Goal: Find specific page/section: Find specific page/section

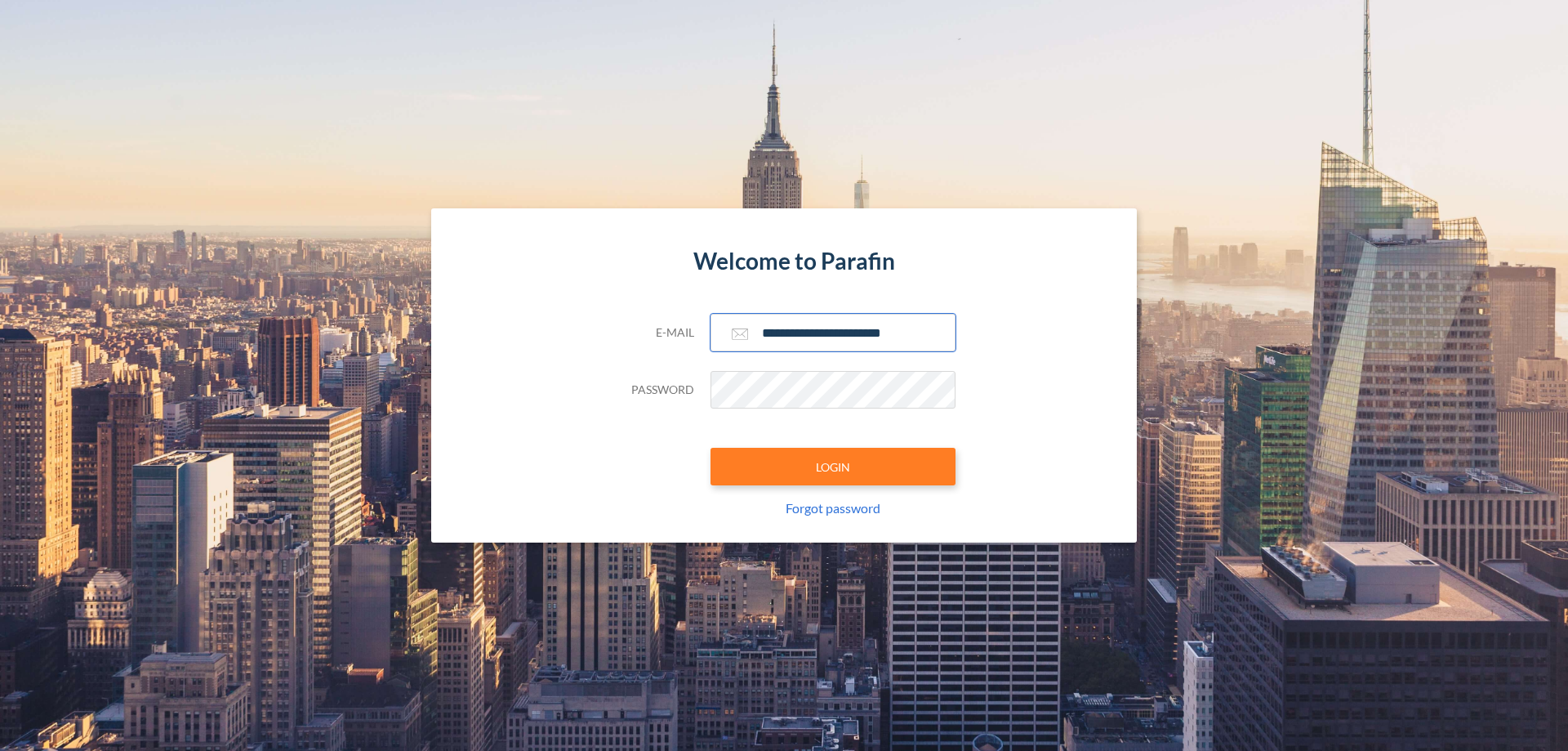
type input "**********"
click at [833, 466] on button "LOGIN" at bounding box center [833, 466] width 245 height 37
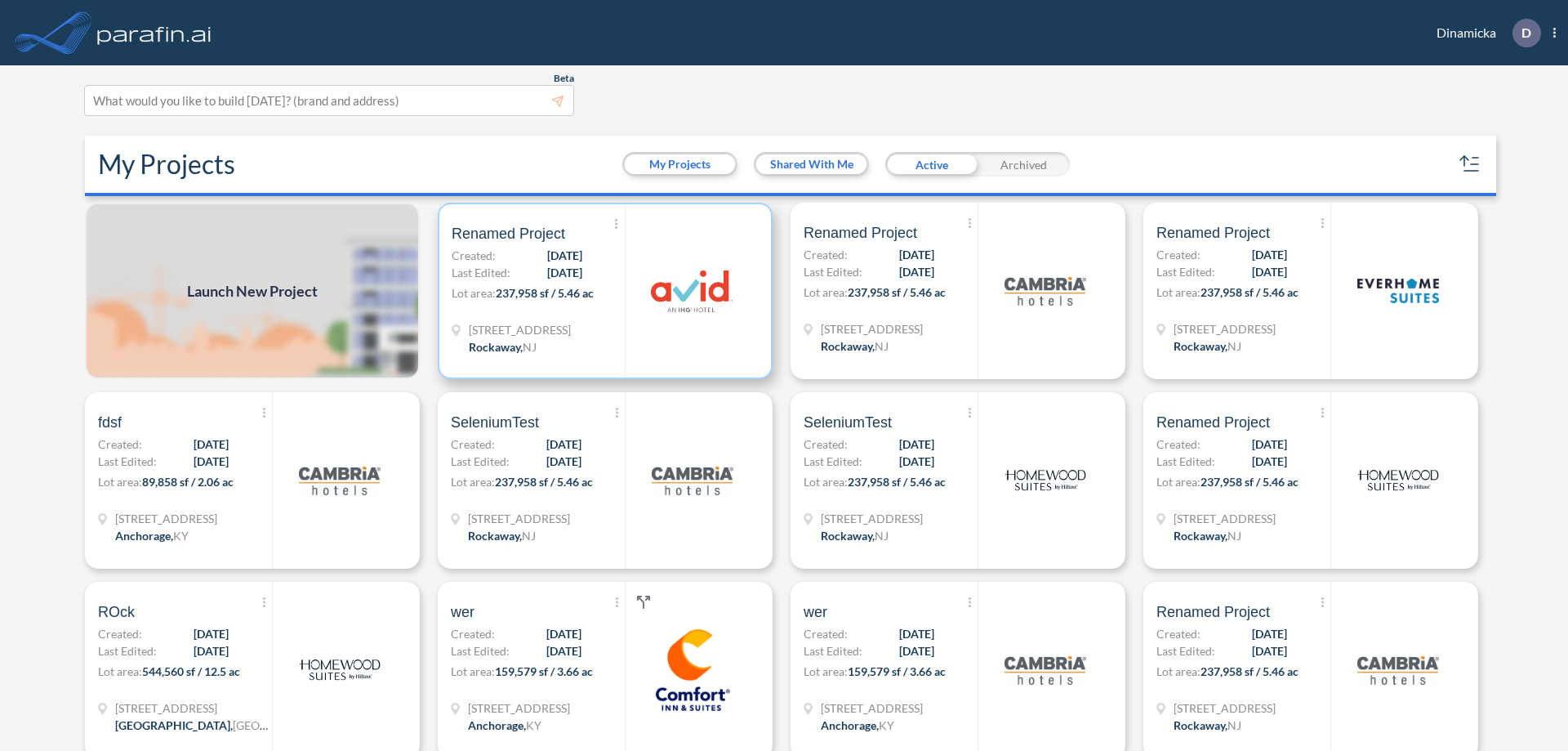
scroll to position [4, 0]
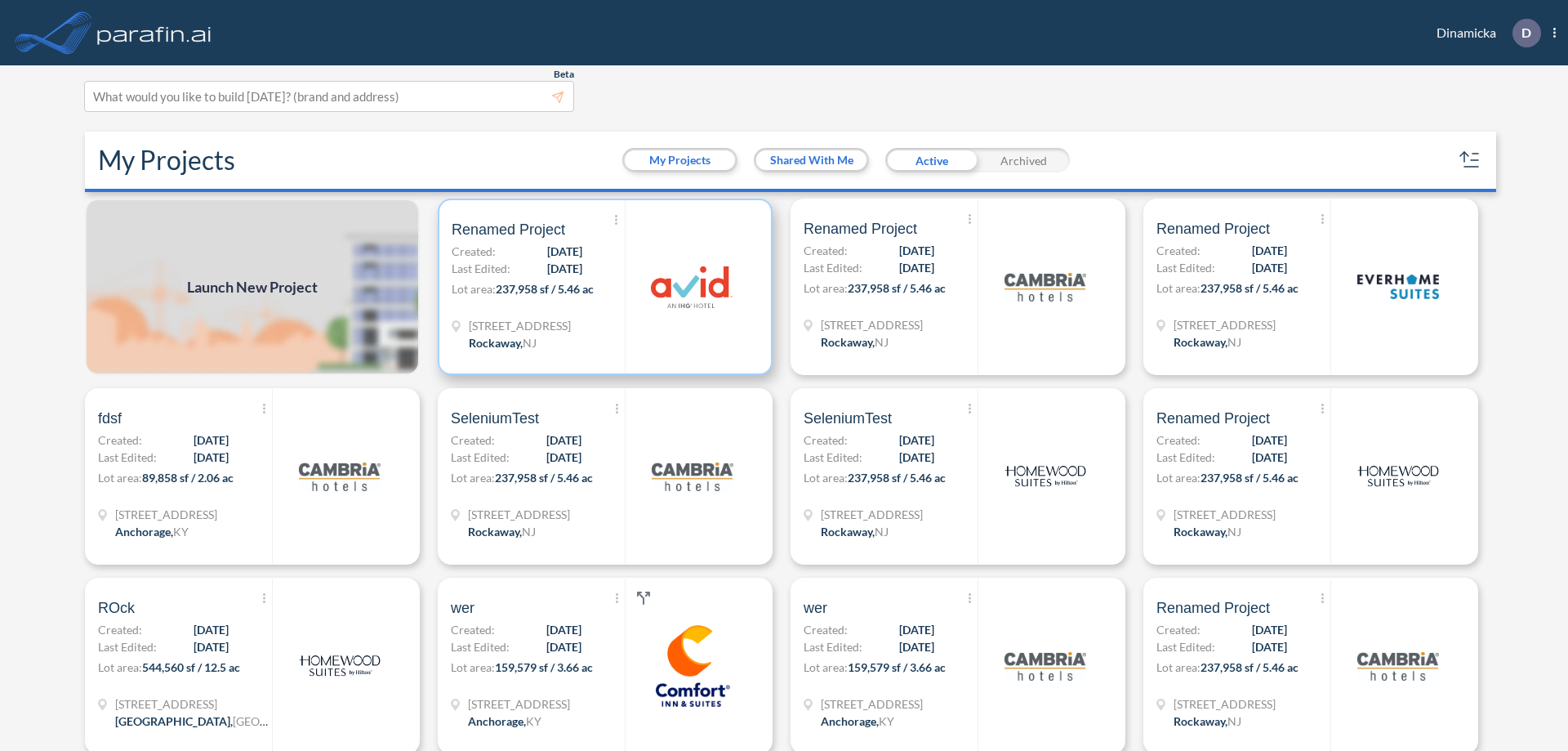
click at [602, 287] on p "Lot area: 237,958 sf / 5.46 ac" at bounding box center [539, 291] width 173 height 24
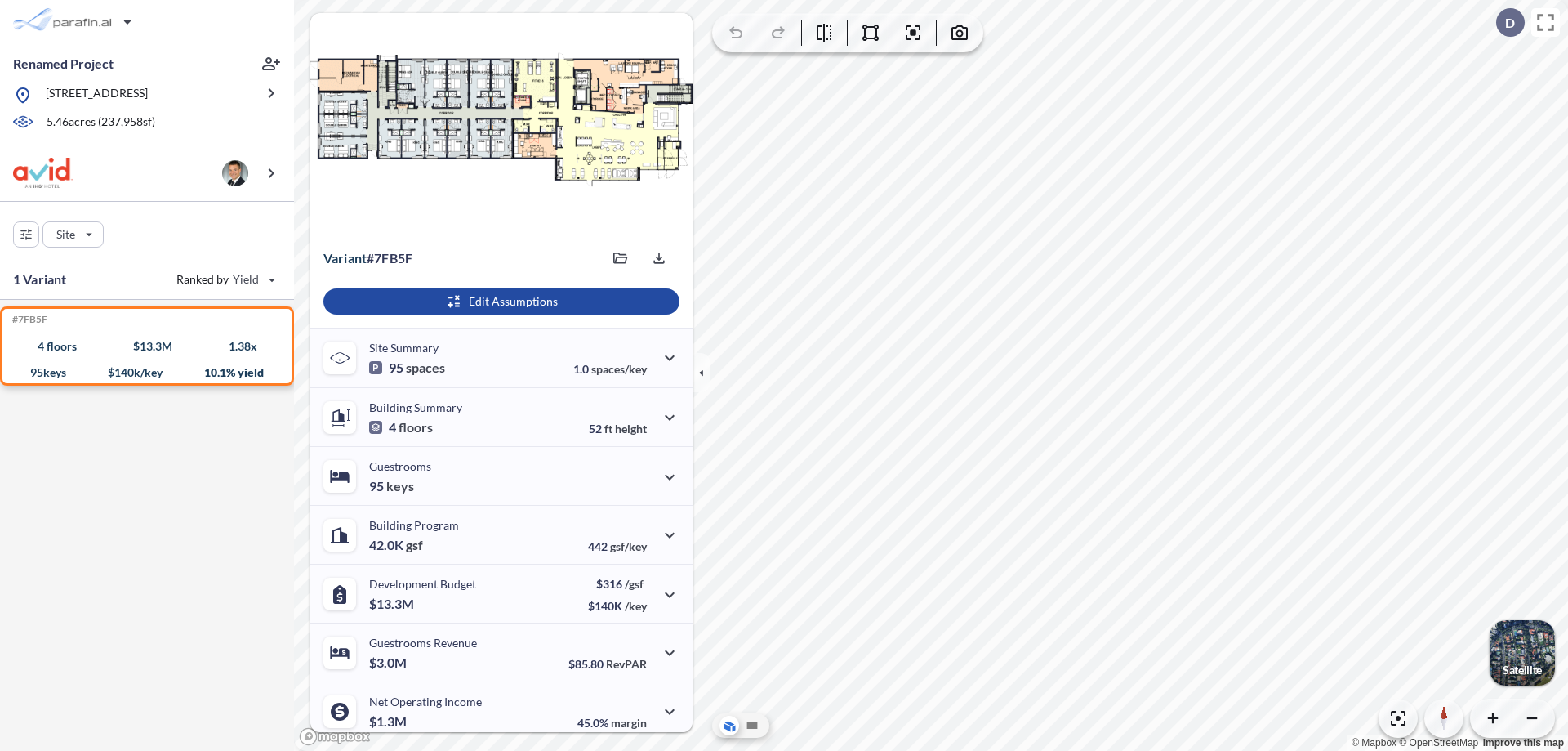
scroll to position [68, 0]
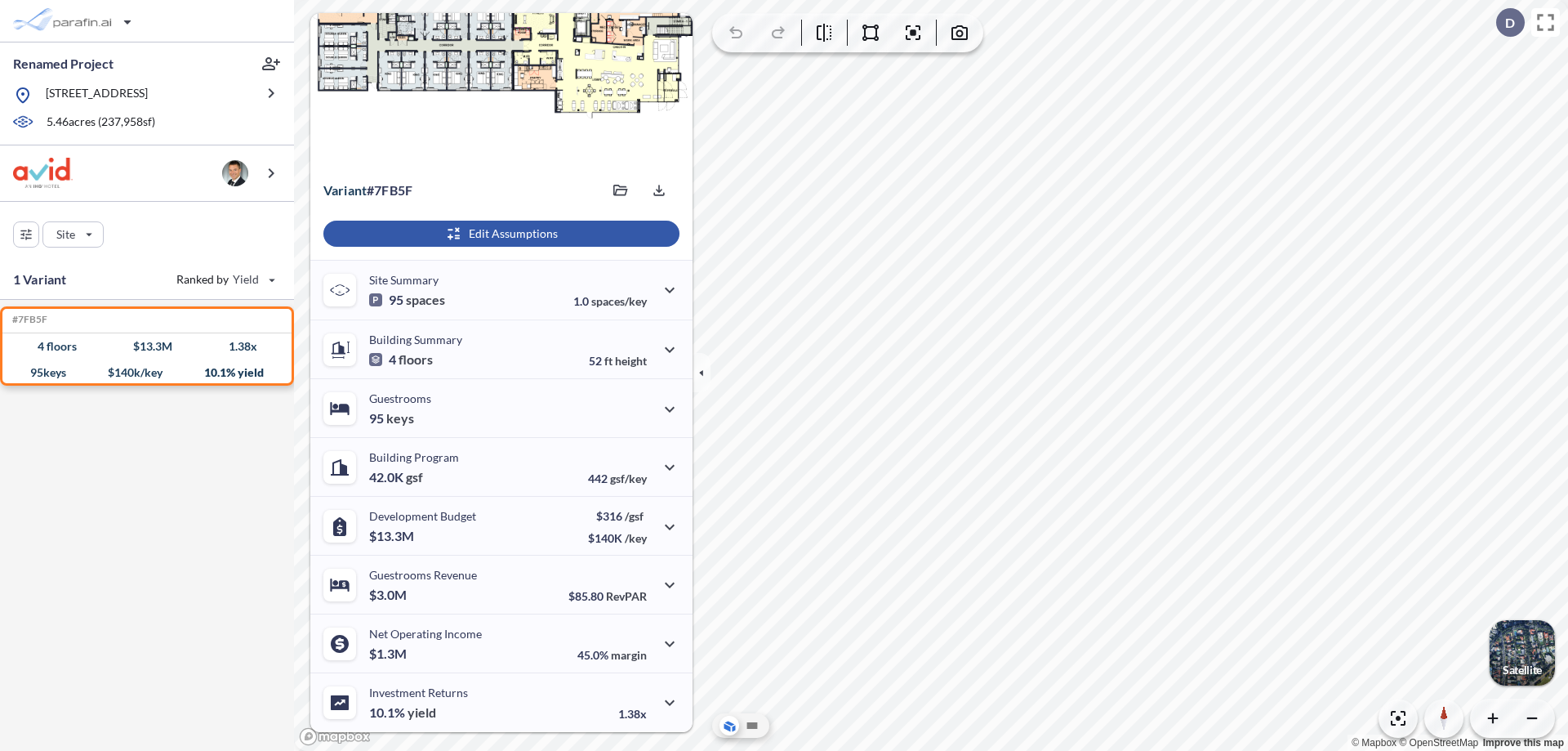
click at [500, 234] on div "button" at bounding box center [501, 233] width 356 height 26
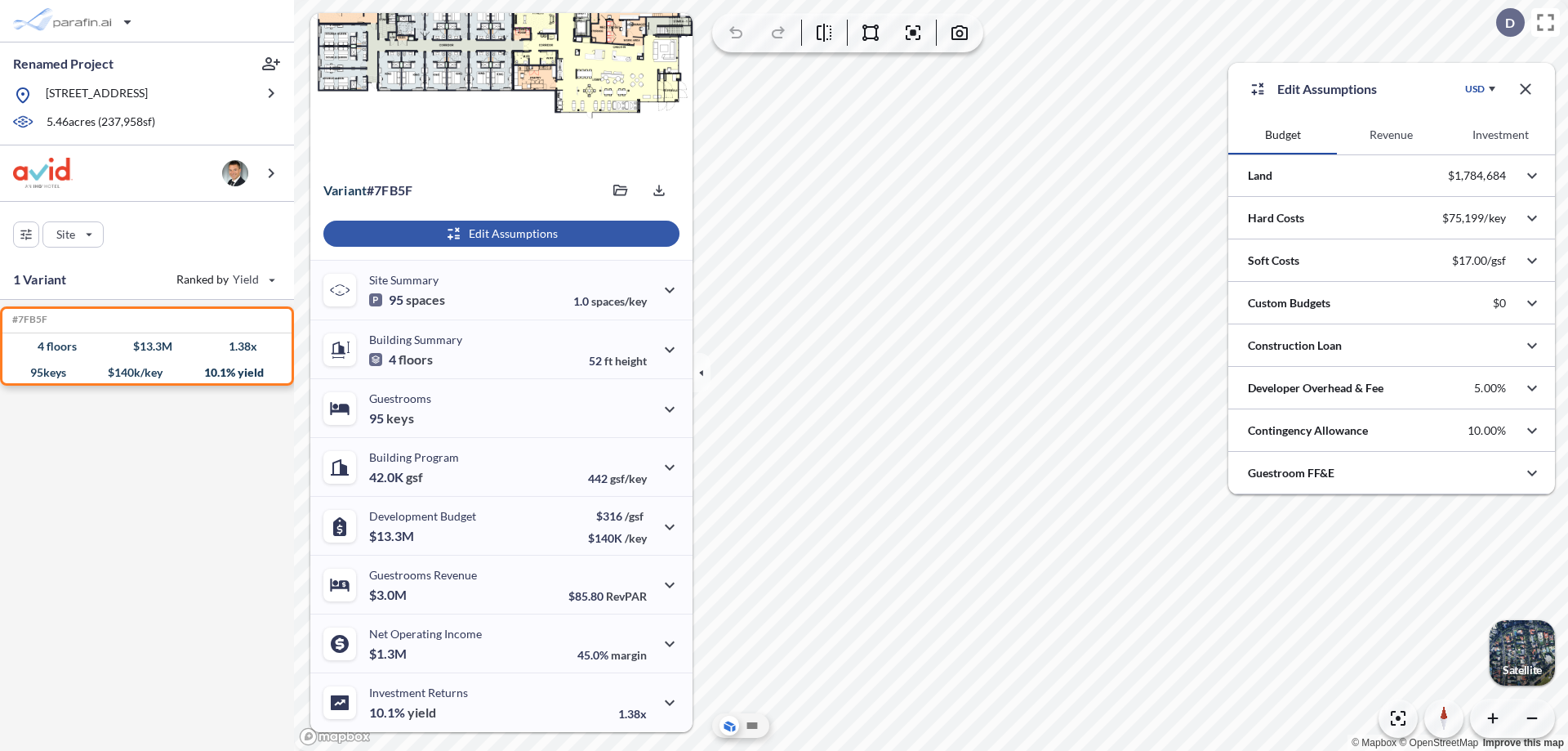
click at [1391, 135] on button "Revenue" at bounding box center [1392, 134] width 108 height 39
